Goal: Task Accomplishment & Management: Use online tool/utility

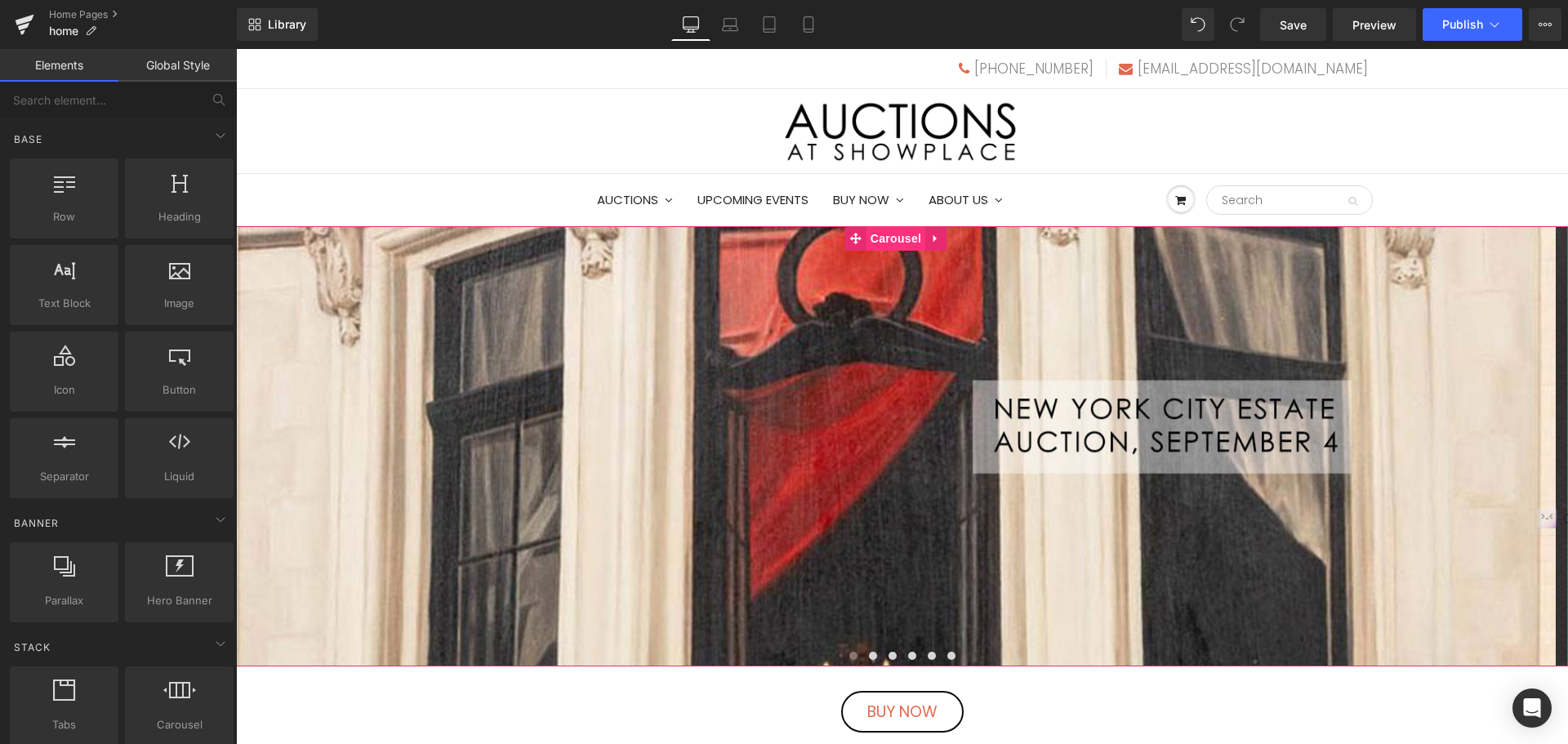
click at [892, 242] on span "Carousel" at bounding box center [895, 238] width 59 height 25
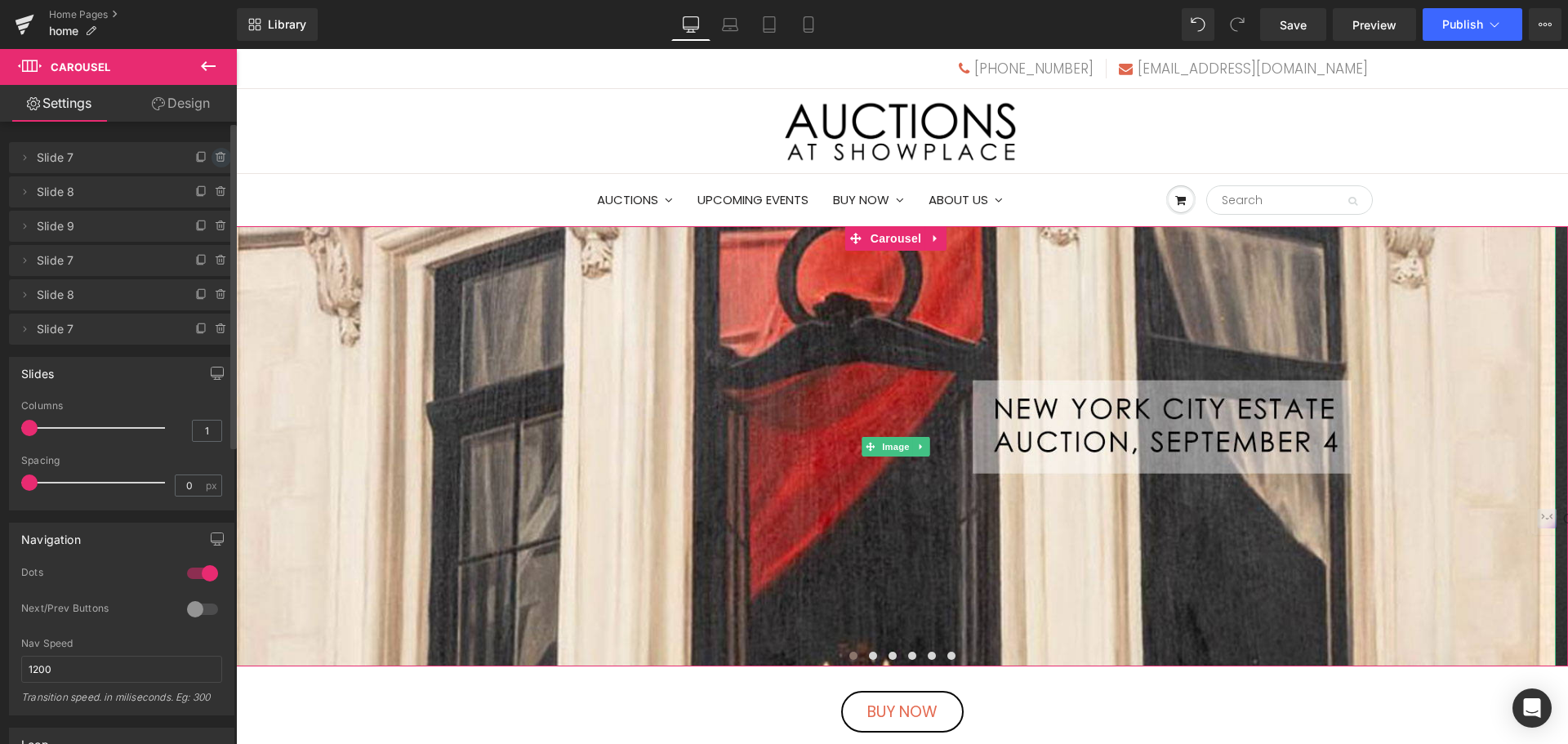
click at [215, 156] on icon at bounding box center [222, 158] width 13 height 13
click at [205, 161] on button "Delete" at bounding box center [204, 159] width 52 height 21
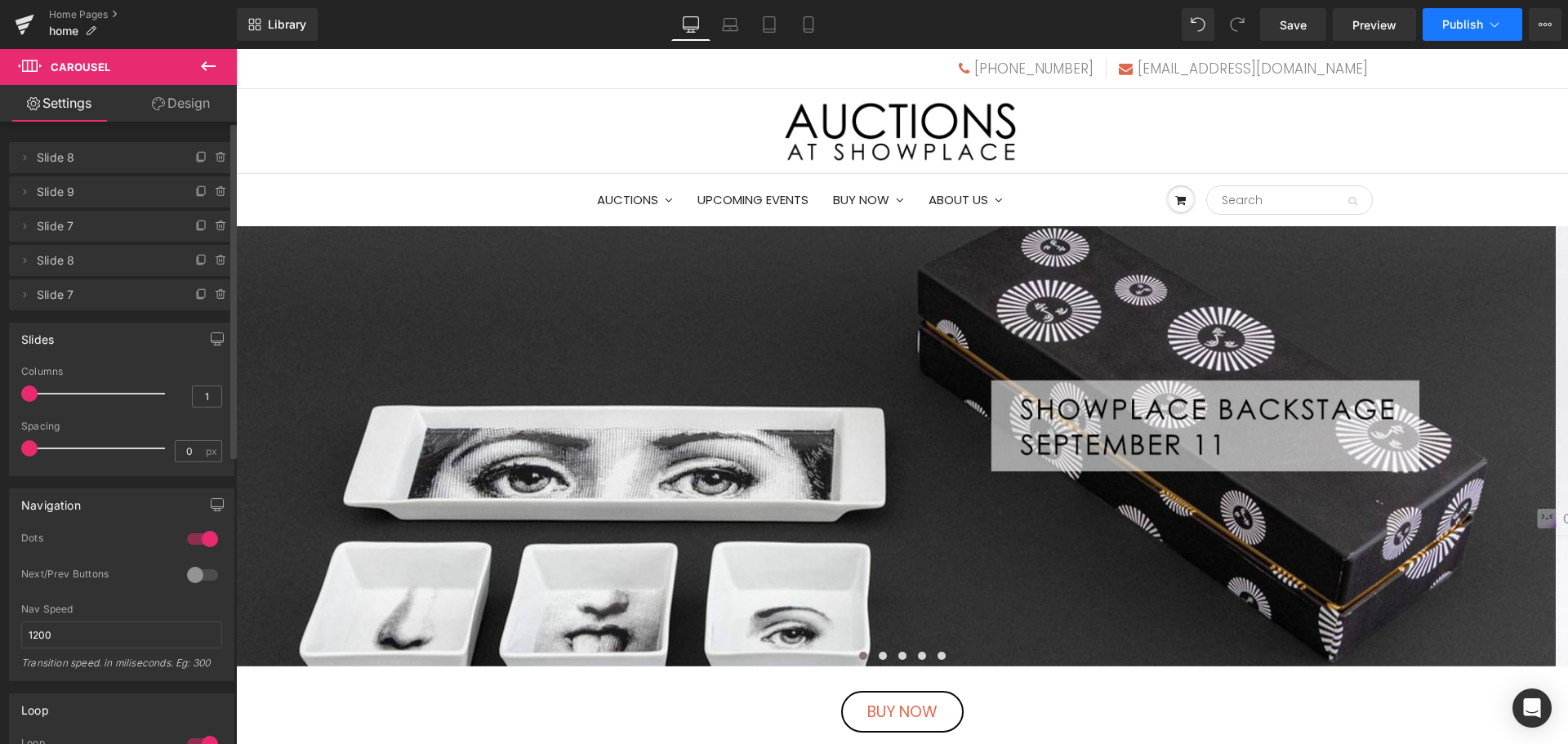
click at [1440, 31] on button "Publish" at bounding box center [1473, 25] width 100 height 33
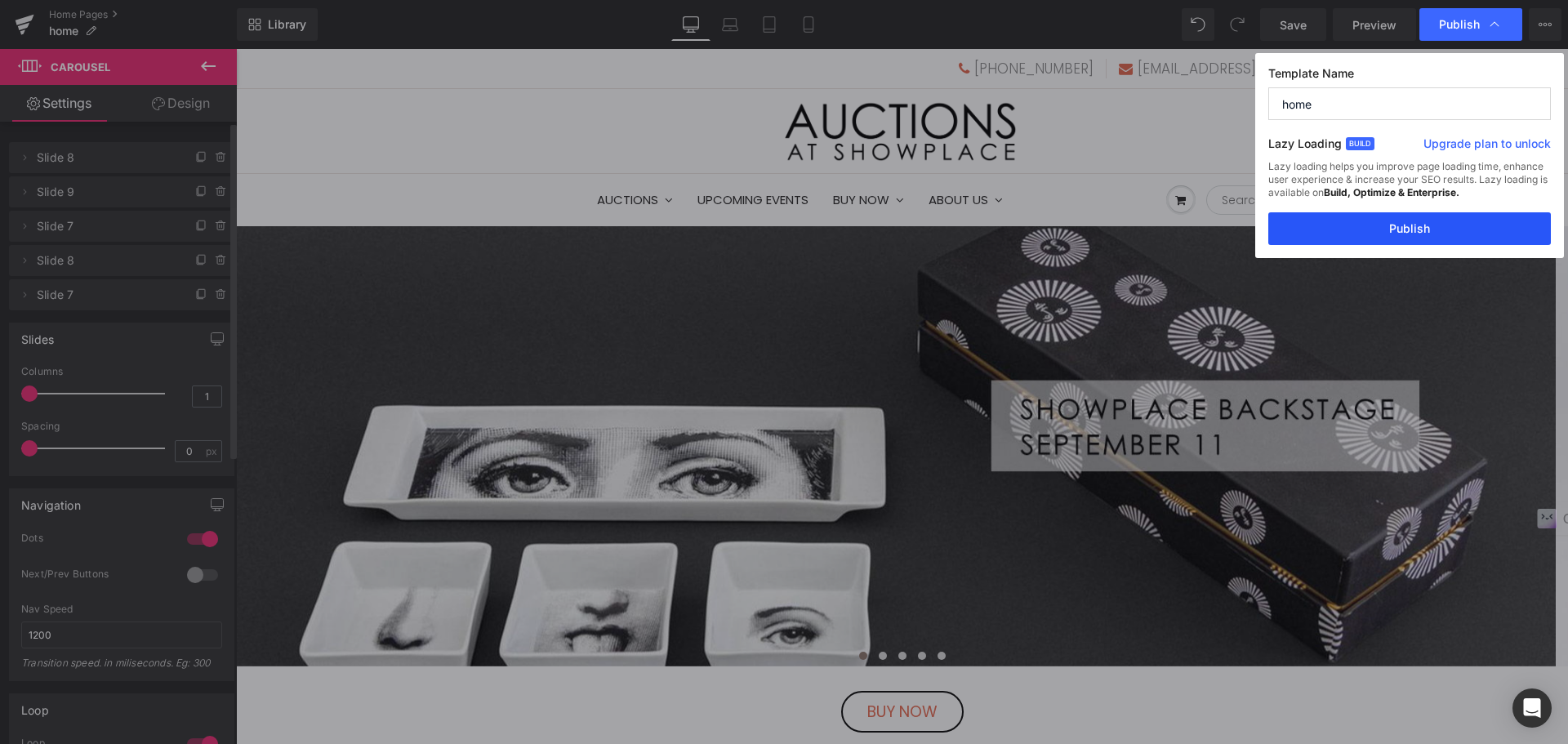
click at [1450, 215] on button "Publish" at bounding box center [1409, 229] width 282 height 33
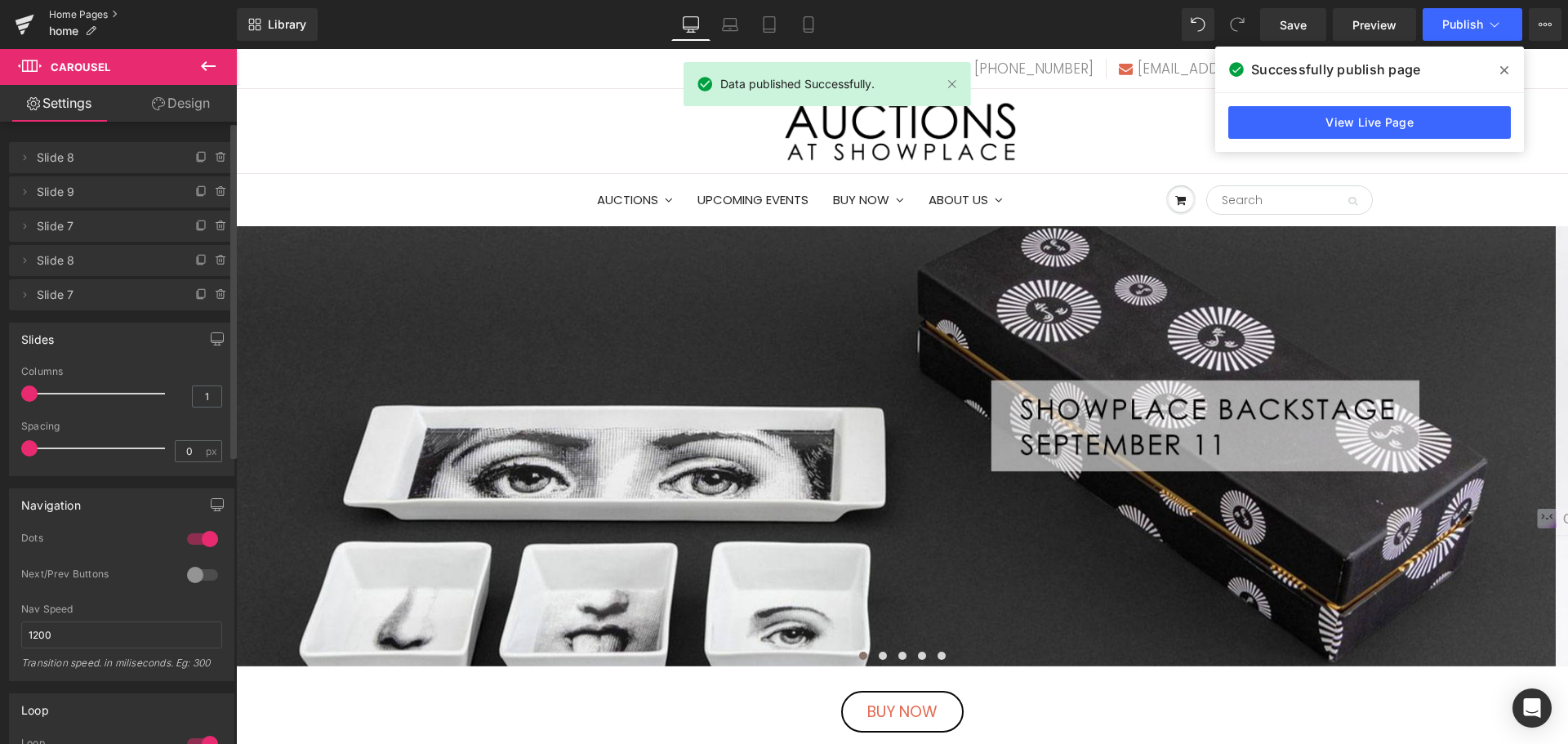
click at [103, 13] on link "Home Pages" at bounding box center [143, 15] width 188 height 13
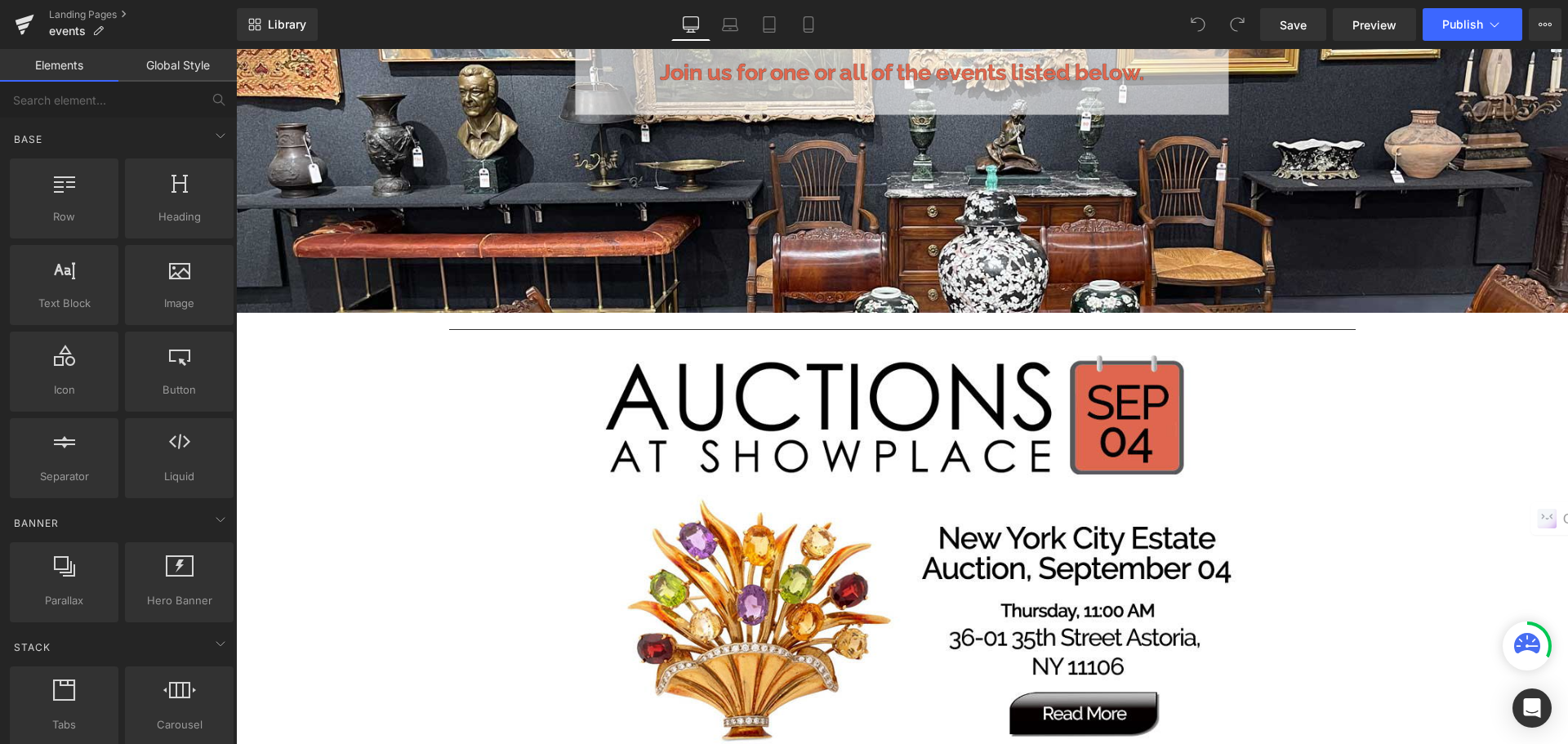
scroll to position [572, 0]
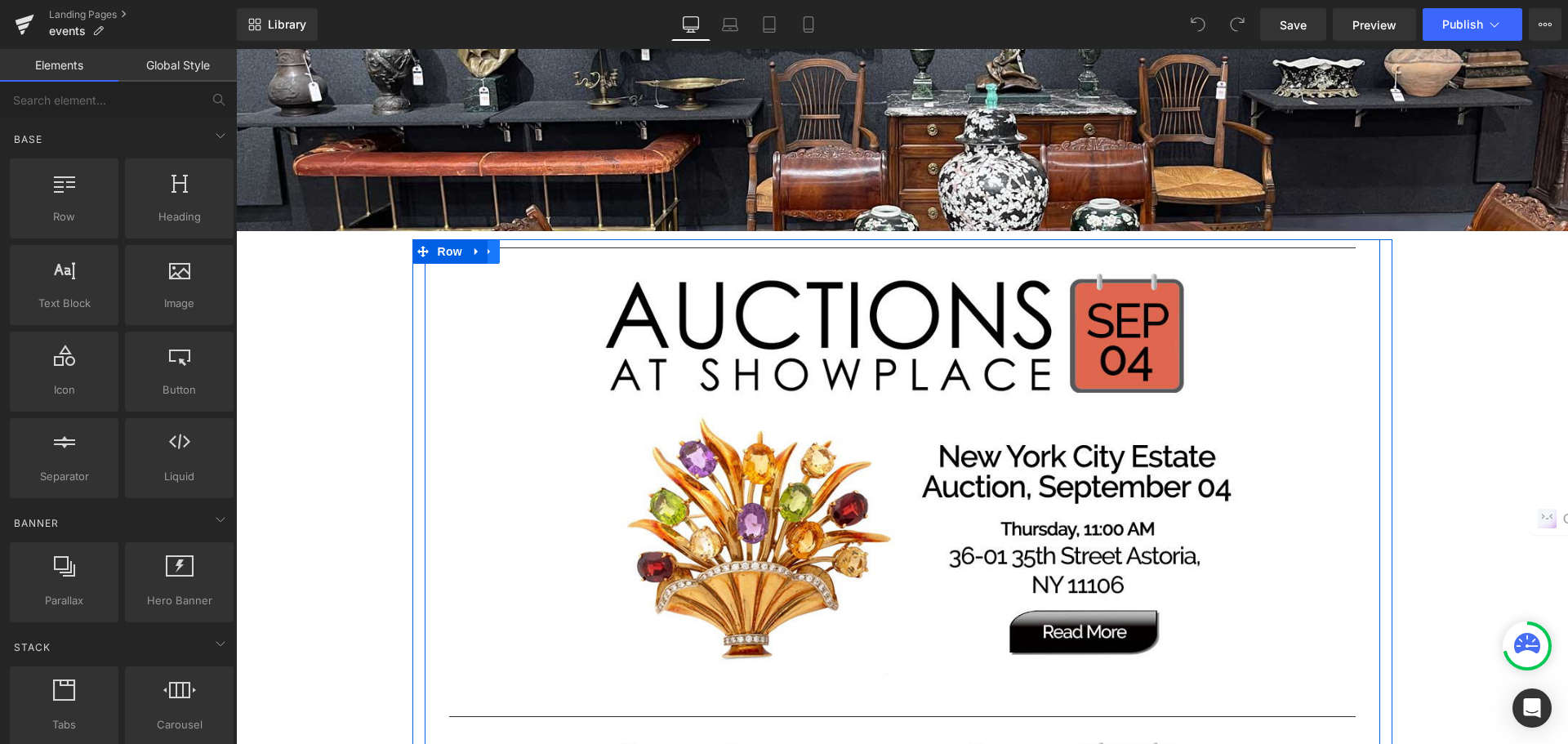
click at [483, 255] on icon at bounding box center [489, 252] width 12 height 12
click at [526, 255] on icon at bounding box center [531, 252] width 12 height 12
click at [503, 256] on link at bounding box center [502, 252] width 21 height 25
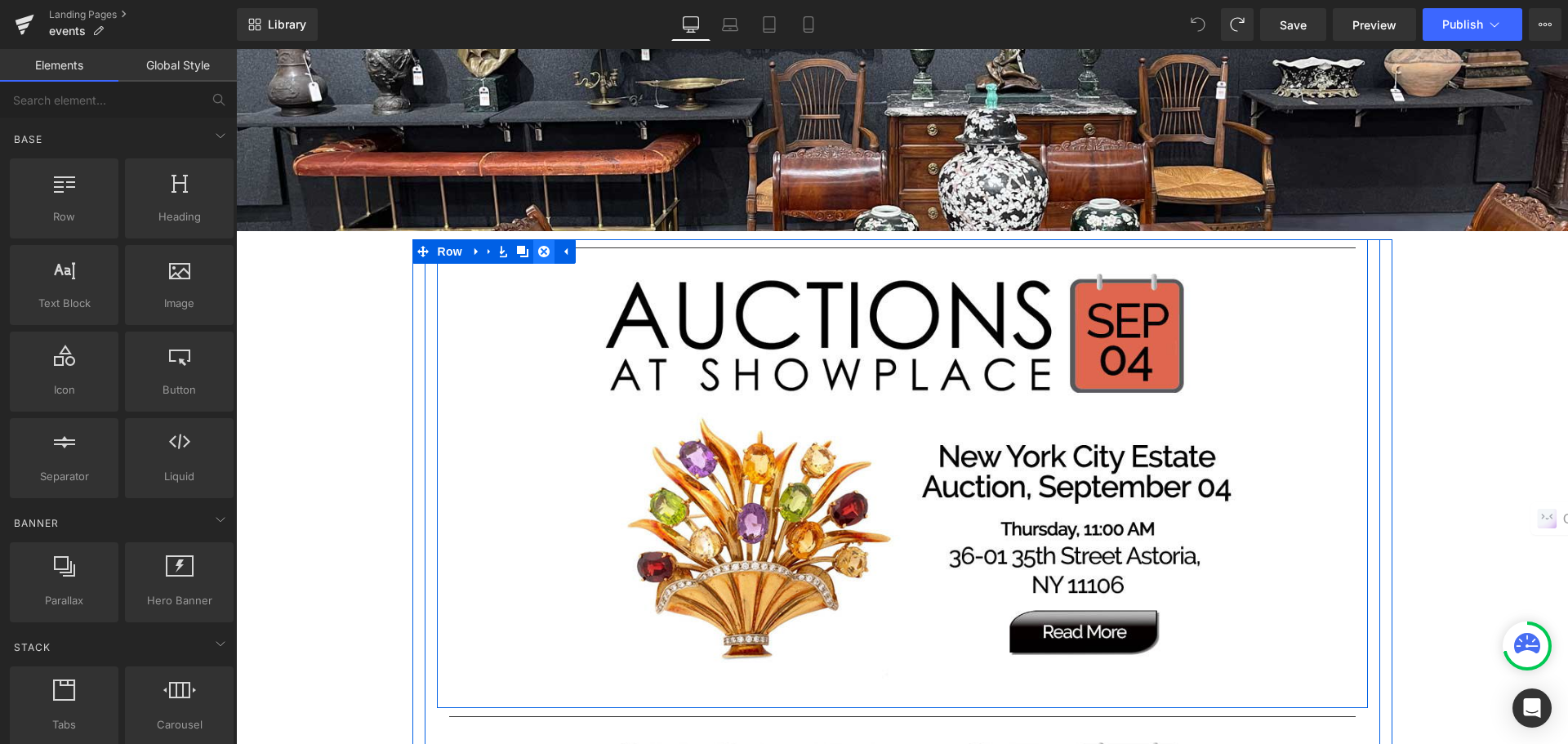
click at [539, 254] on icon at bounding box center [544, 252] width 12 height 12
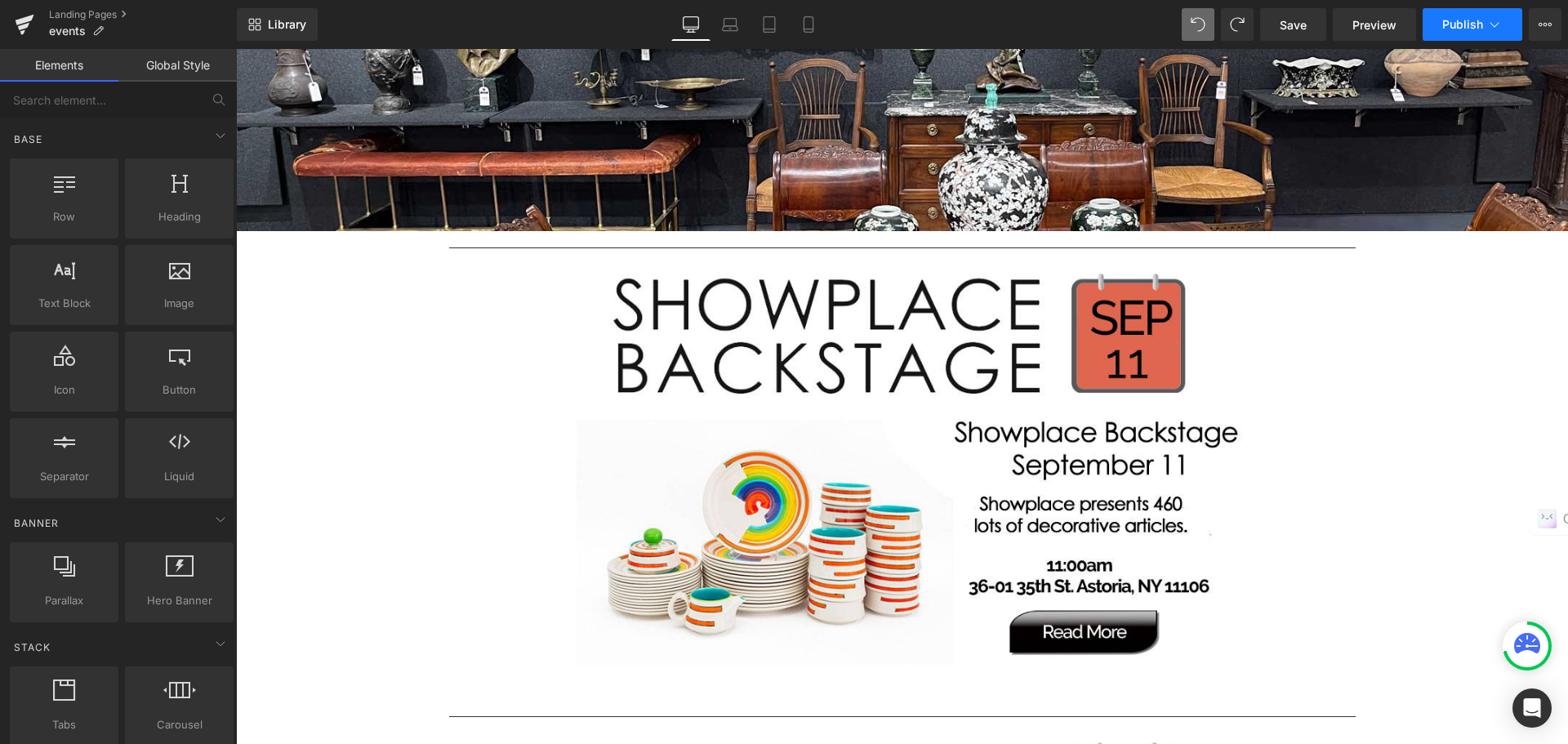
click at [1462, 26] on span "Publish" at bounding box center [1462, 25] width 41 height 13
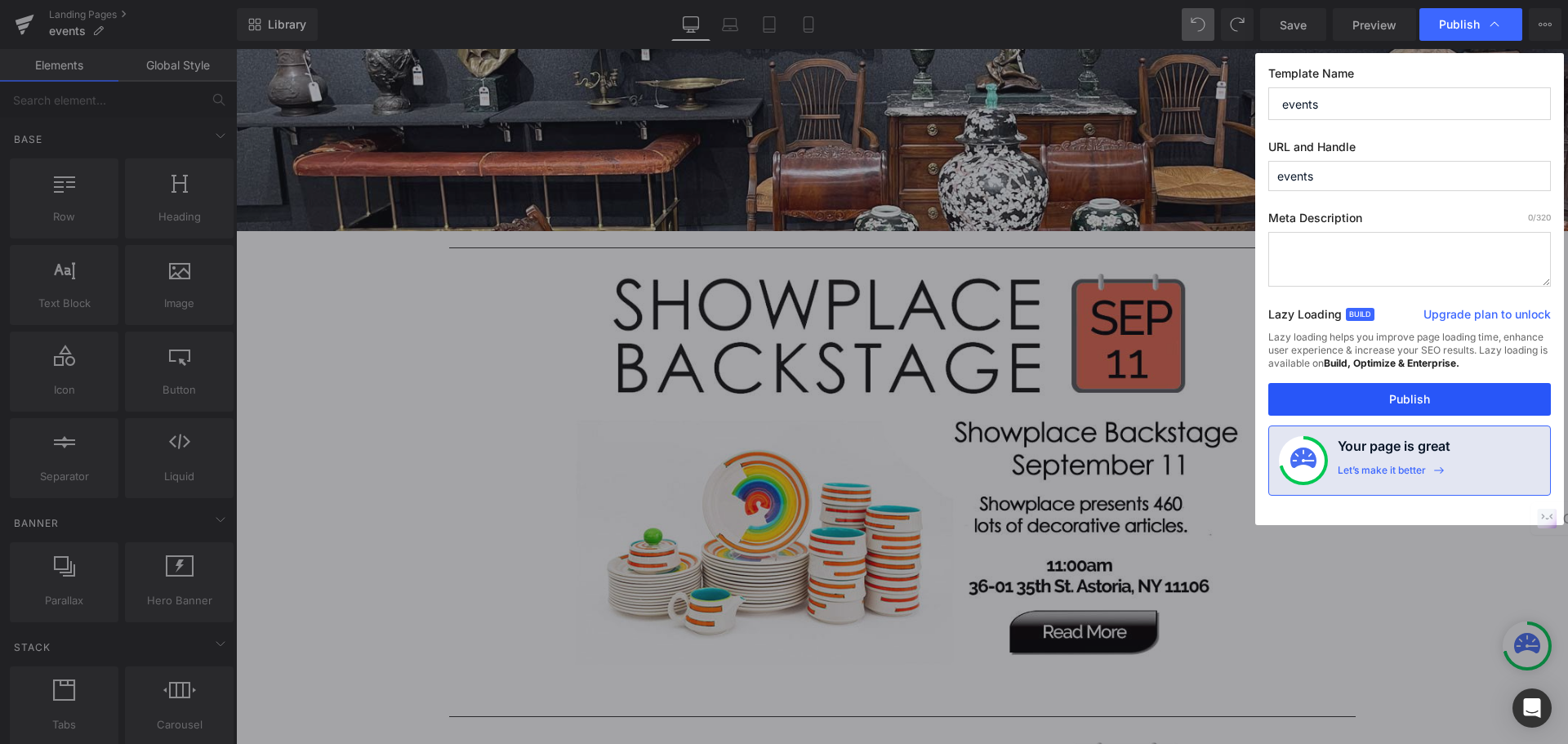
click at [1423, 397] on button "Publish" at bounding box center [1409, 400] width 282 height 33
